Goal: Information Seeking & Learning: Check status

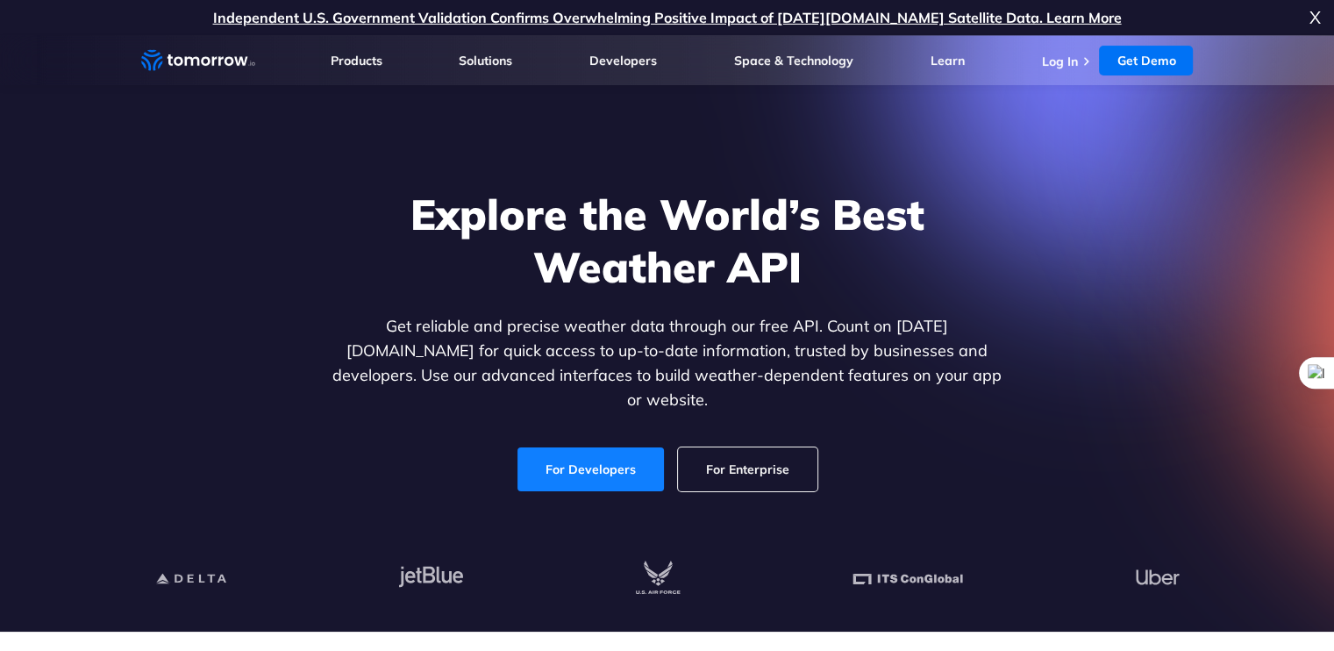
click at [629, 452] on link "For Developers" at bounding box center [590, 469] width 146 height 44
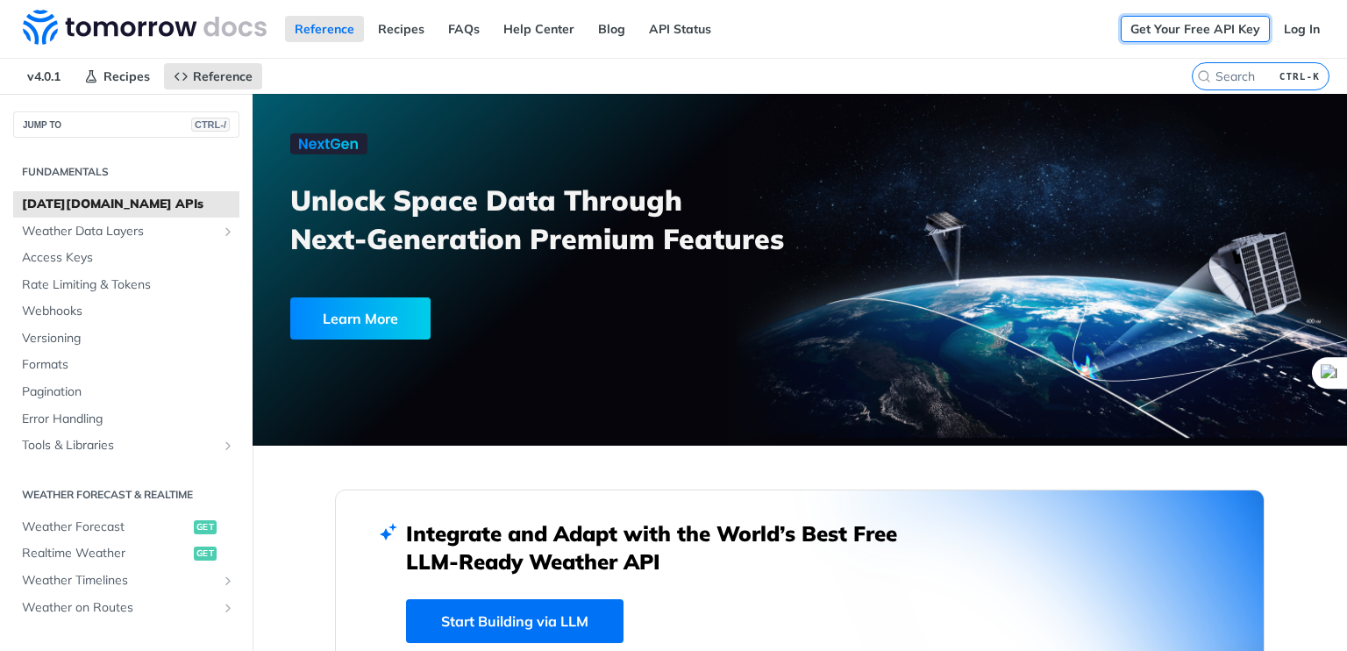
click at [1236, 24] on link "Get Your Free API Key" at bounding box center [1195, 29] width 149 height 26
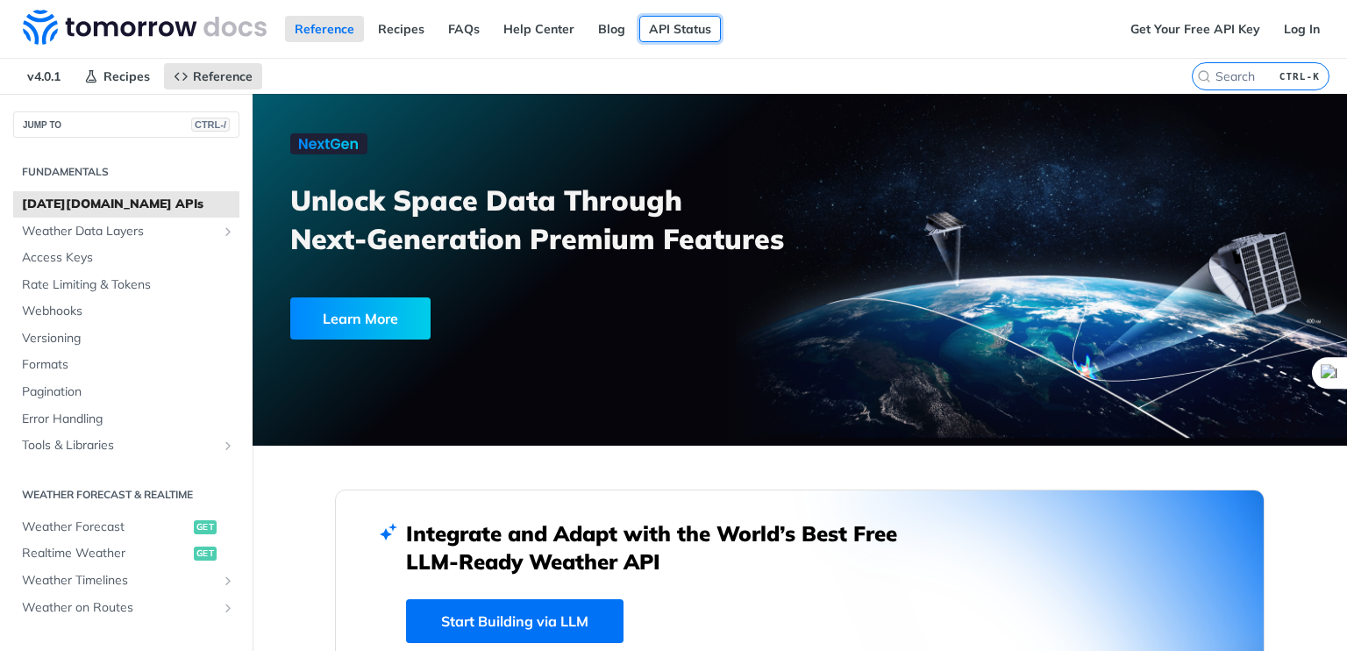
click at [663, 27] on link "API Status" at bounding box center [680, 29] width 82 height 26
